Goal: Information Seeking & Learning: Learn about a topic

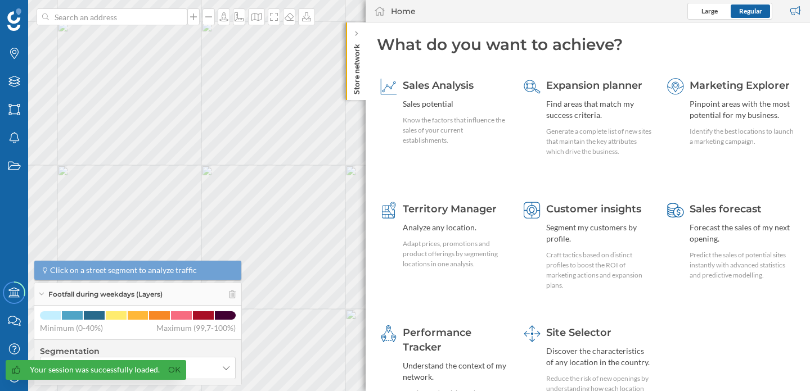
click at [15, 386] on span "Your session was successfully loaded. Ok" at bounding box center [93, 375] width 186 height 31
click at [169, 372] on link "Ok" at bounding box center [174, 370] width 18 height 13
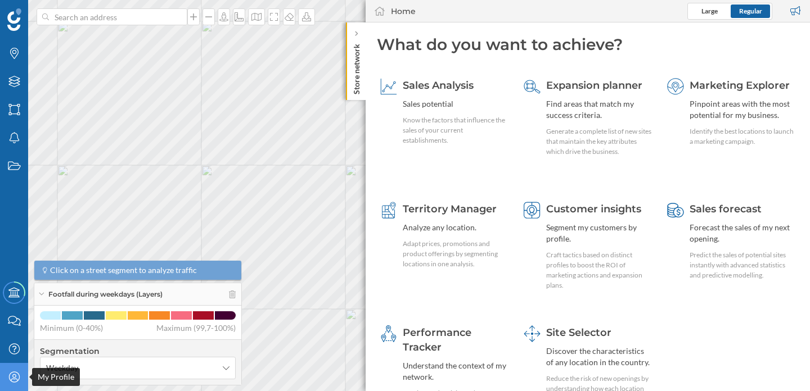
click at [16, 374] on icon "My Profile" at bounding box center [14, 377] width 14 height 11
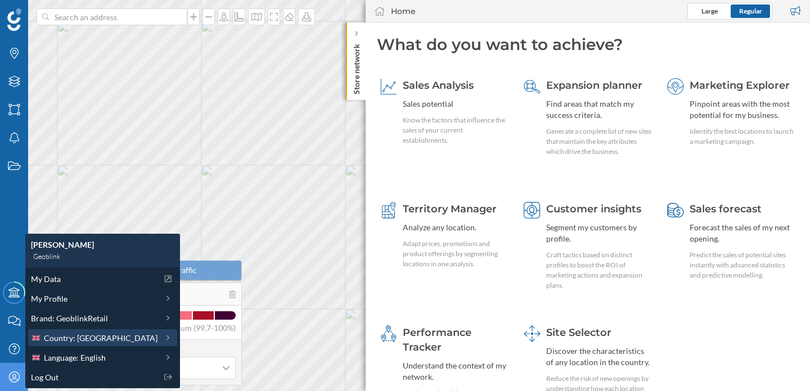
click at [81, 337] on span "Country: [GEOGRAPHIC_DATA]" at bounding box center [101, 338] width 114 height 12
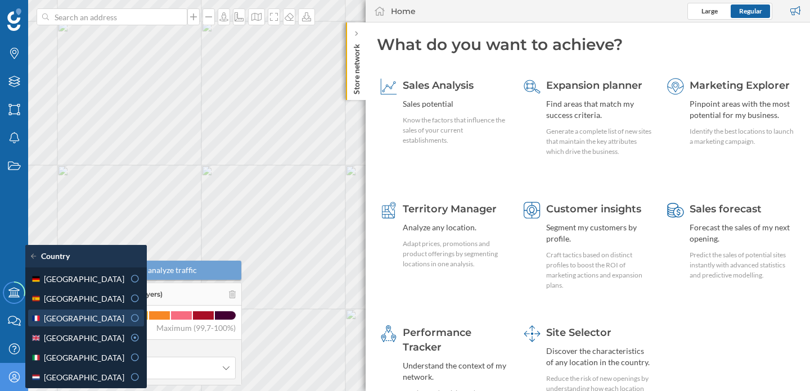
click at [106, 319] on div "[GEOGRAPHIC_DATA]" at bounding box center [77, 319] width 93 height 12
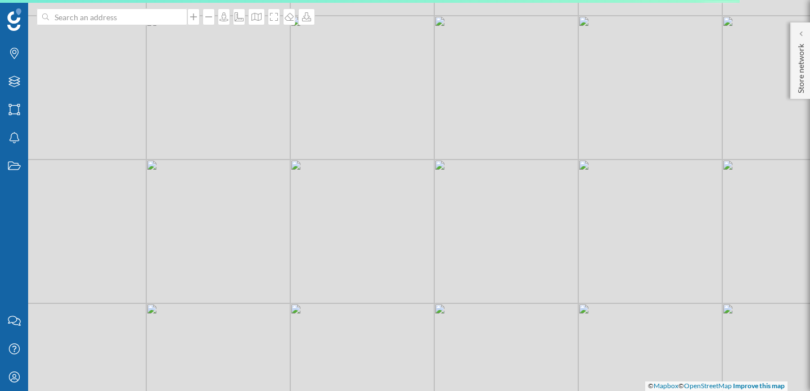
click at [223, 265] on div "© Mapbox © OpenStreetMap Improve this map" at bounding box center [405, 195] width 810 height 391
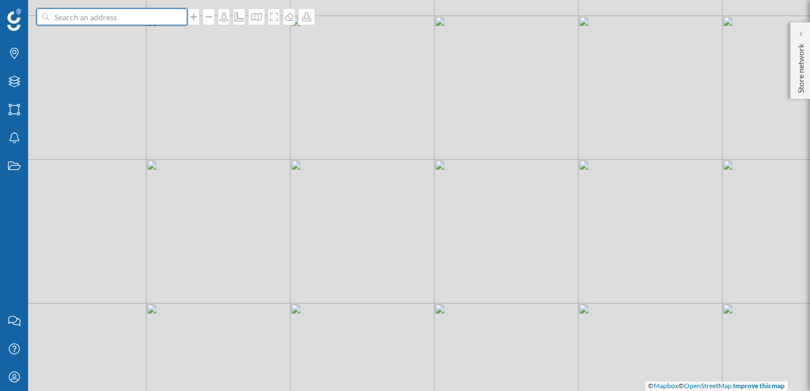
click at [148, 24] on input at bounding box center [112, 16] width 126 height 17
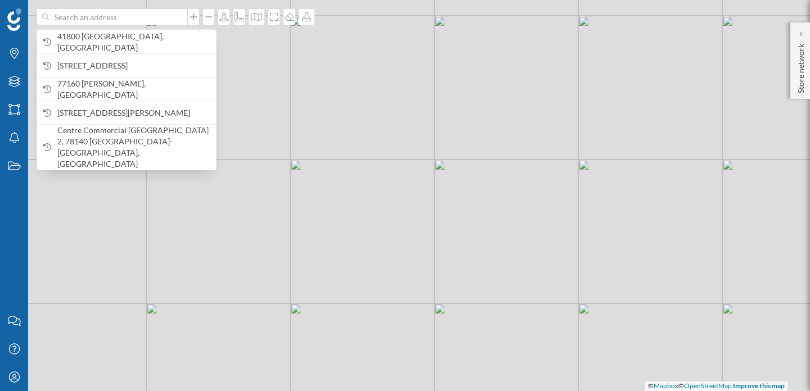
click at [251, 75] on div "© Mapbox © OpenStreetMap Improve this map" at bounding box center [405, 195] width 810 height 391
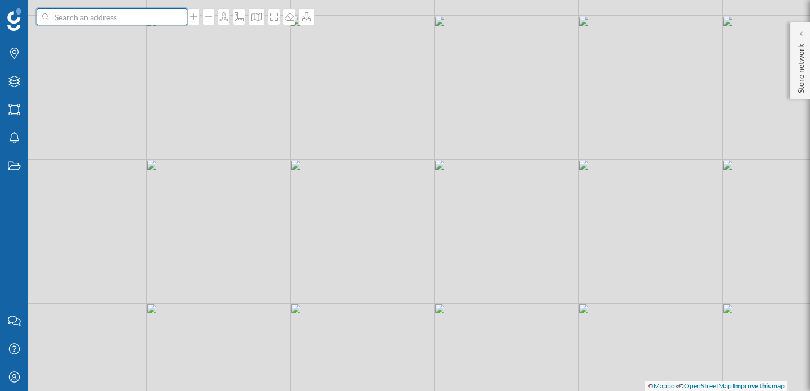
click at [114, 22] on input at bounding box center [112, 16] width 126 height 17
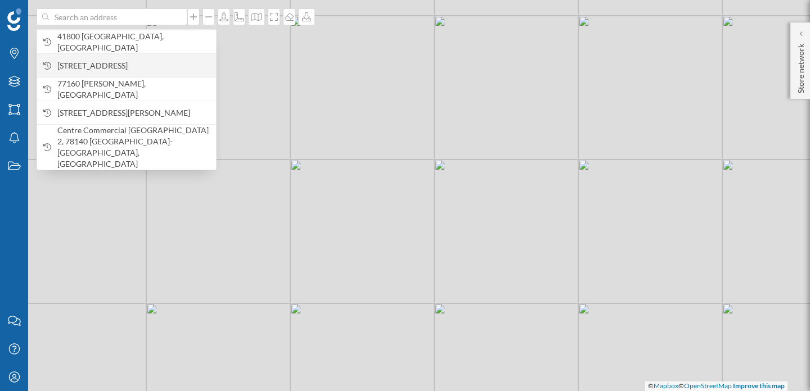
click at [108, 67] on span "[STREET_ADDRESS]" at bounding box center [133, 65] width 153 height 11
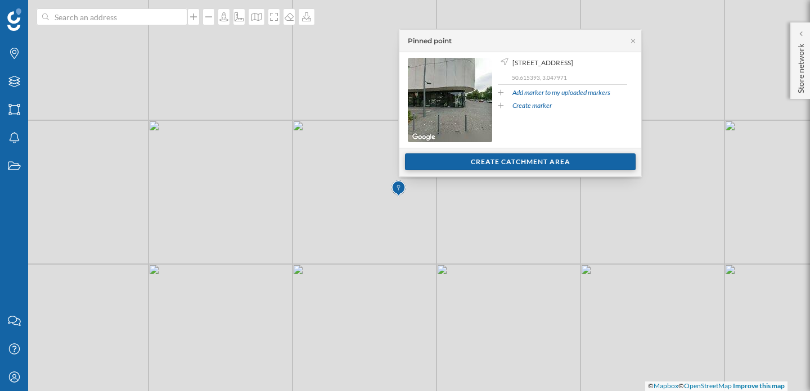
click at [485, 162] on div "Create catchment area" at bounding box center [520, 161] width 230 height 17
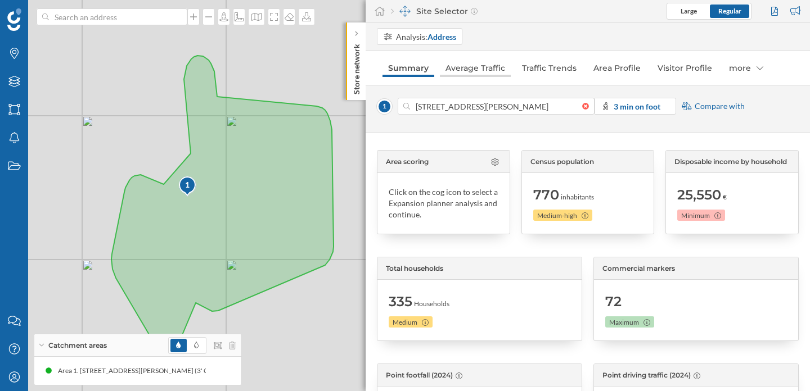
click at [474, 64] on link "Average Traffic" at bounding box center [475, 68] width 71 height 18
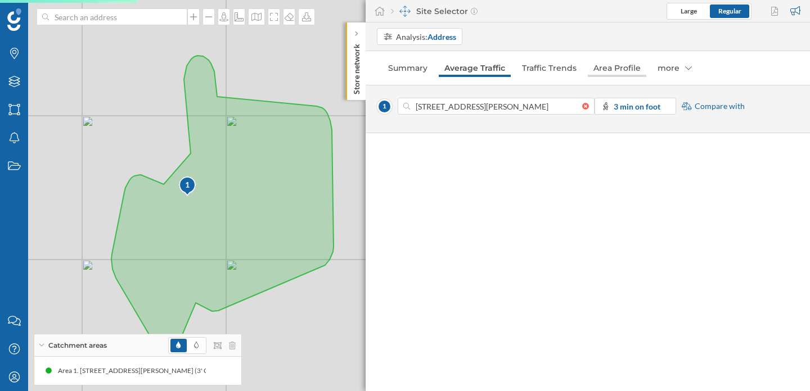
click at [614, 69] on link "Area Profile" at bounding box center [616, 68] width 58 height 18
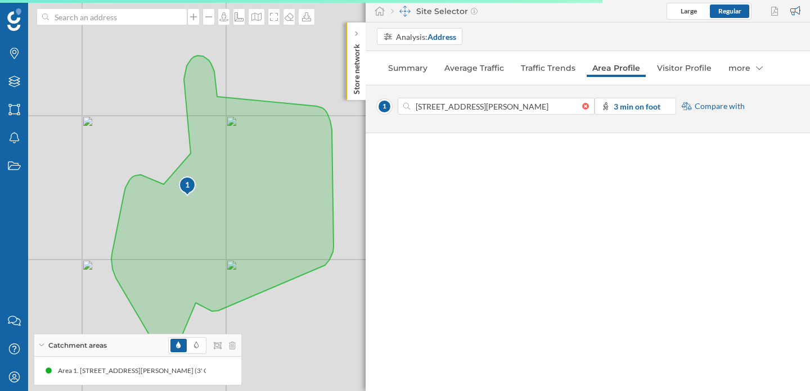
click at [483, 33] on div "Analysis: Address" at bounding box center [593, 36] width 433 height 17
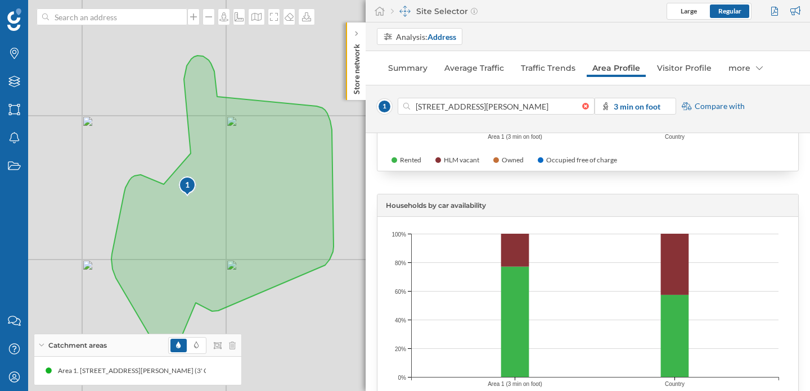
scroll to position [3541, 0]
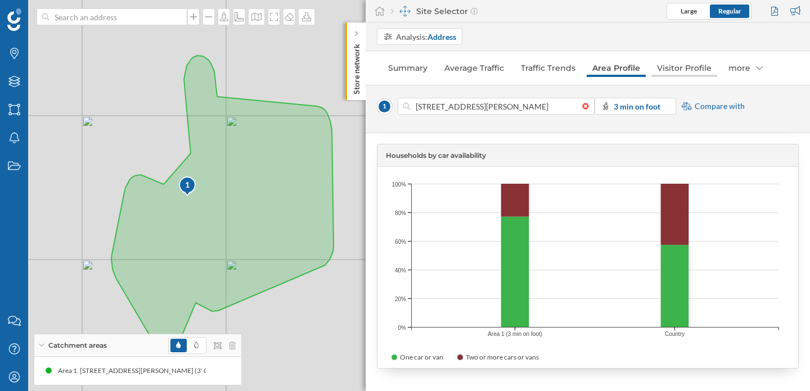
click at [687, 69] on link "Visitor Profile" at bounding box center [684, 68] width 66 height 18
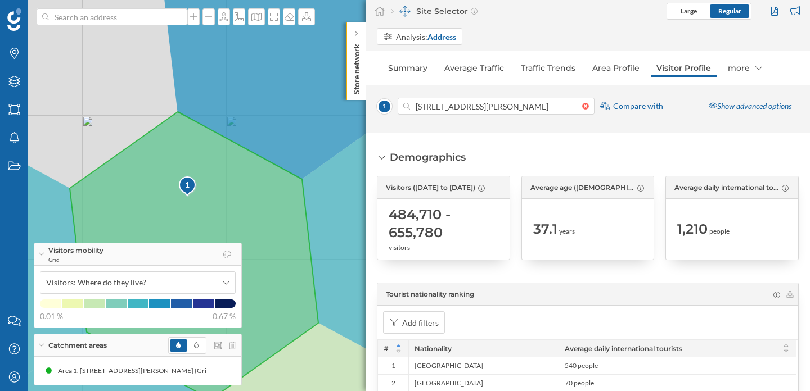
click at [730, 103] on div "Show advanced options" at bounding box center [749, 106] width 97 height 17
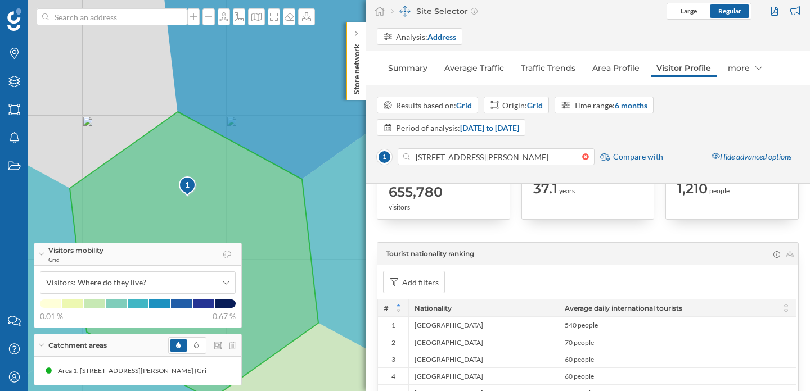
scroll to position [93, 0]
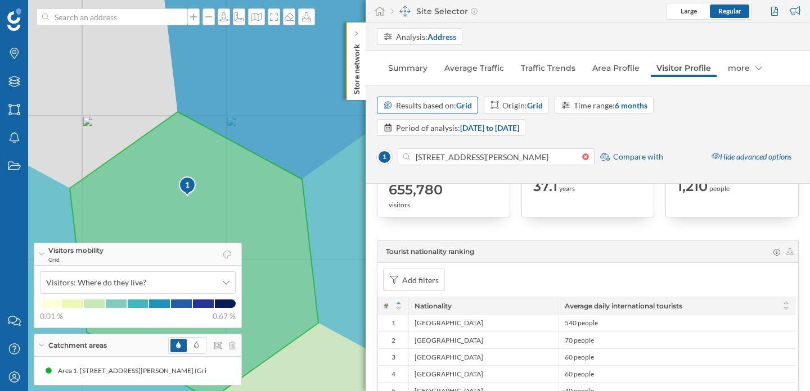
click at [449, 105] on div "Results based on: Grid" at bounding box center [434, 106] width 76 height 12
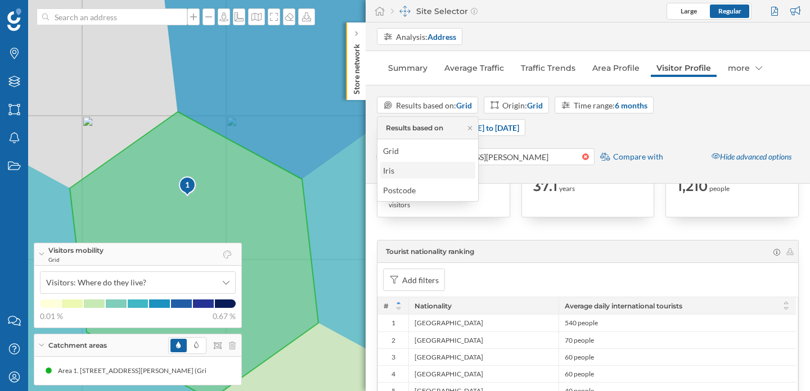
click at [428, 171] on div "Iris" at bounding box center [427, 171] width 88 height 12
